Goal: Transaction & Acquisition: Purchase product/service

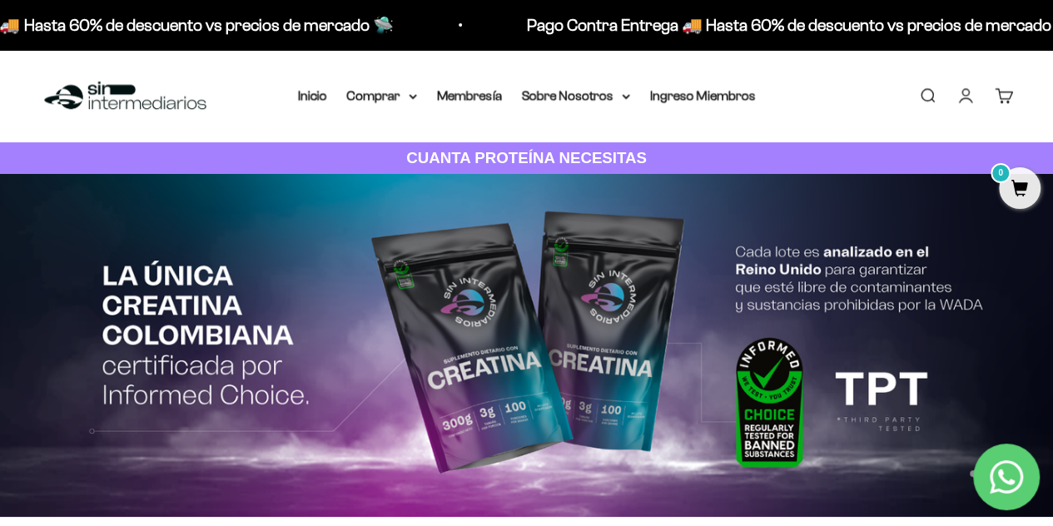
click at [963, 94] on link "Iniciar sesión" at bounding box center [965, 96] width 18 height 18
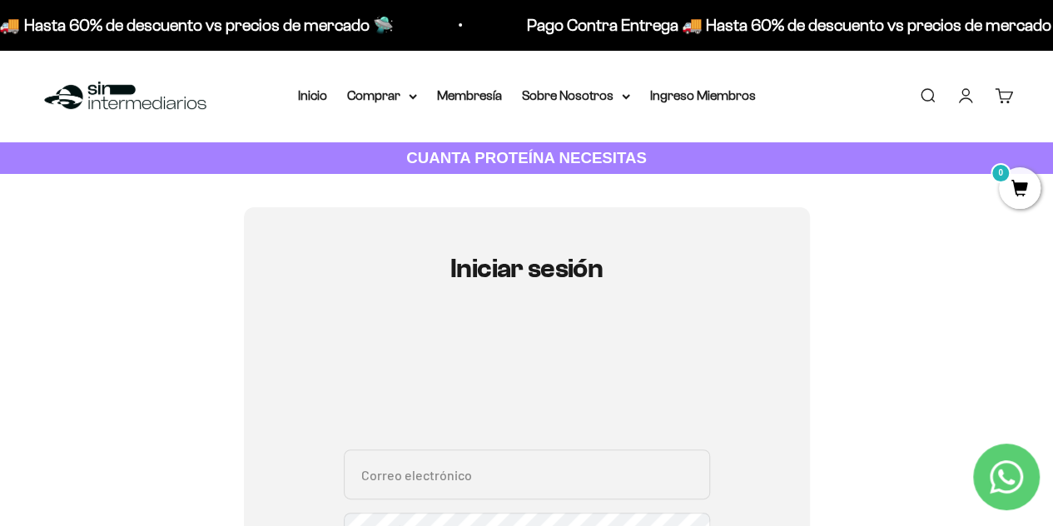
type input "mltg27@gmail.com"
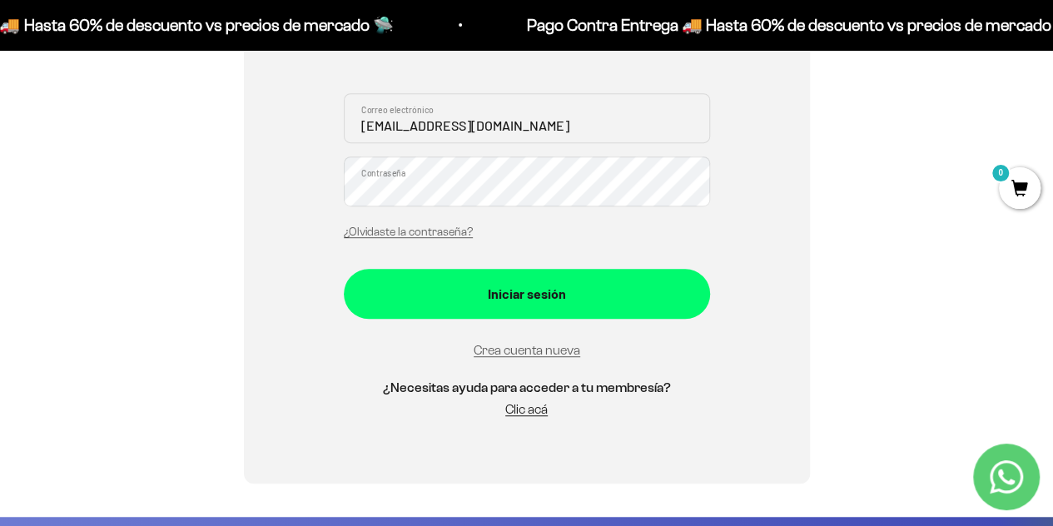
scroll to position [398, 0]
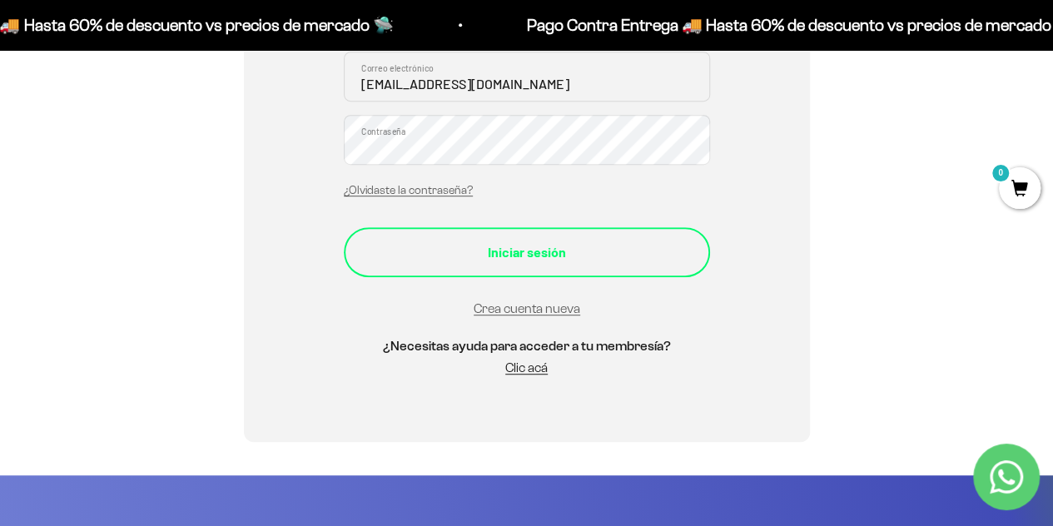
click at [589, 247] on div "Iniciar sesión" at bounding box center [527, 252] width 300 height 22
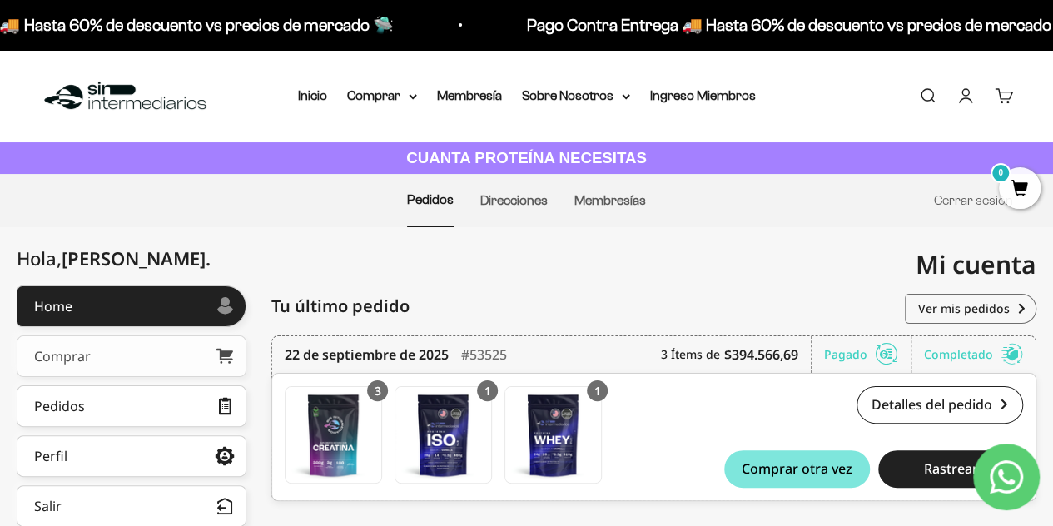
click at [156, 350] on link "Comprar" at bounding box center [132, 356] width 230 height 42
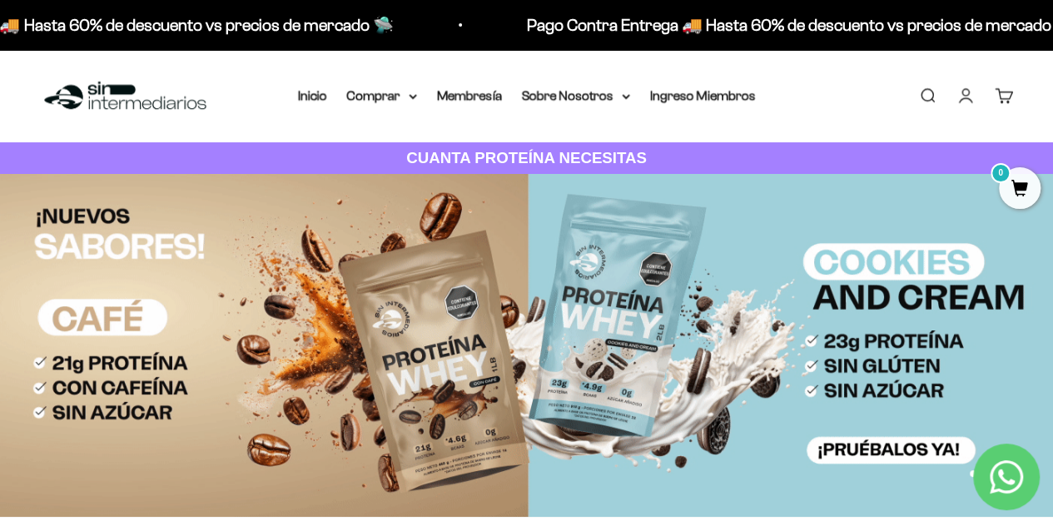
click at [428, 341] on img at bounding box center [526, 345] width 1053 height 343
